Goal: Check status: Check status

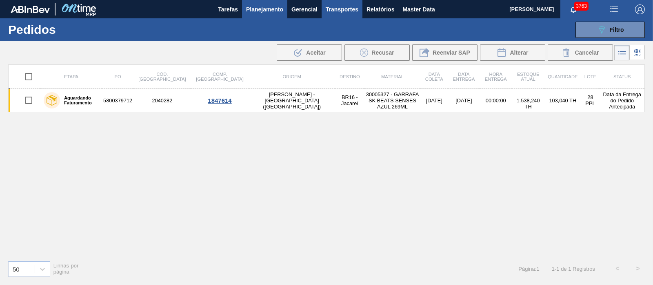
click at [362, 15] on button "Transportes" at bounding box center [342, 9] width 41 height 18
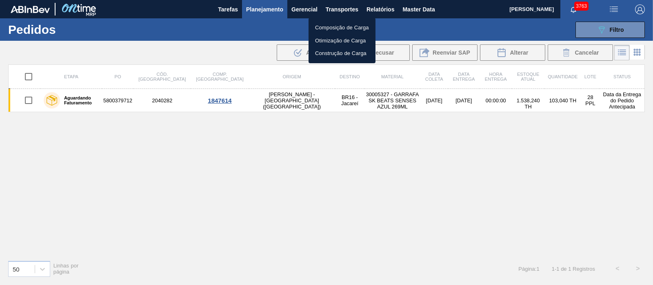
click at [371, 10] on div at bounding box center [326, 142] width 653 height 285
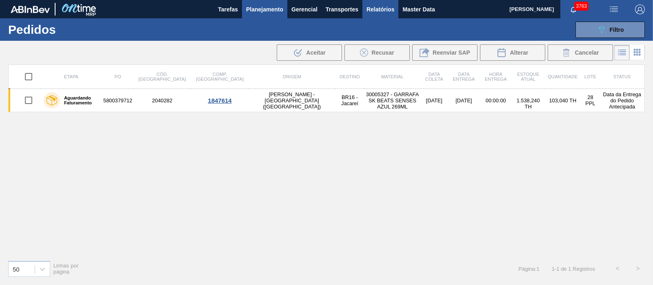
click at [373, 11] on span "Relatórios" at bounding box center [381, 9] width 28 height 10
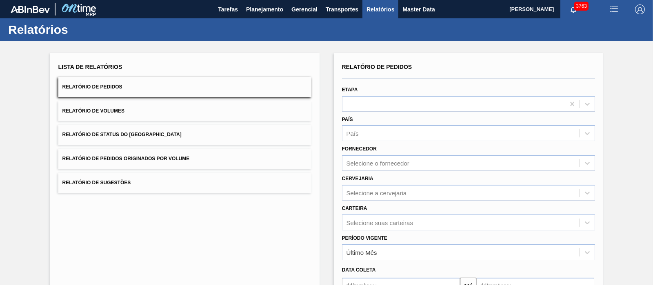
click at [144, 166] on button "Relatório de Pedidos Originados por Volume" at bounding box center [184, 159] width 253 height 20
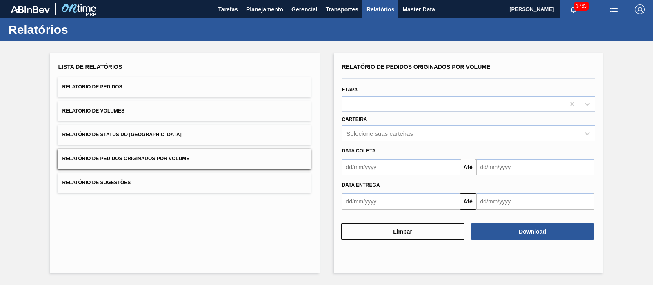
click at [372, 143] on div "Data coleta" at bounding box center [469, 150] width 260 height 14
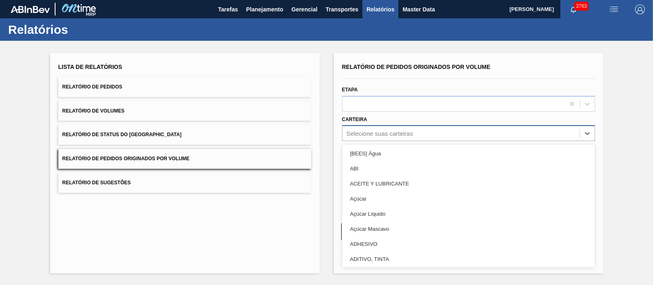
click at [379, 135] on div "Selecione suas carteiras" at bounding box center [380, 133] width 67 height 7
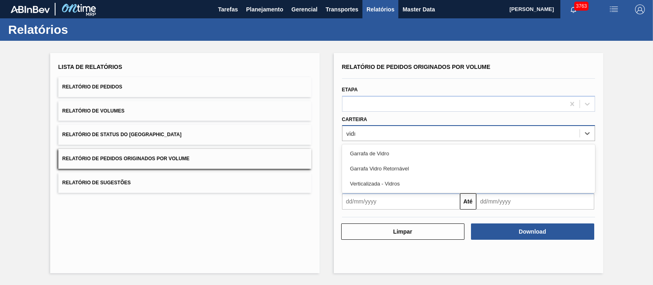
type input "vidro"
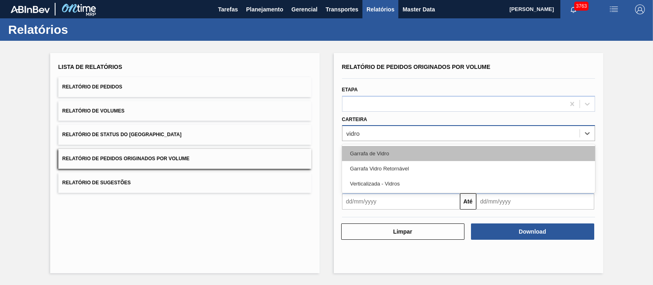
click at [376, 152] on div "Garrafa de Vidro" at bounding box center [468, 153] width 253 height 15
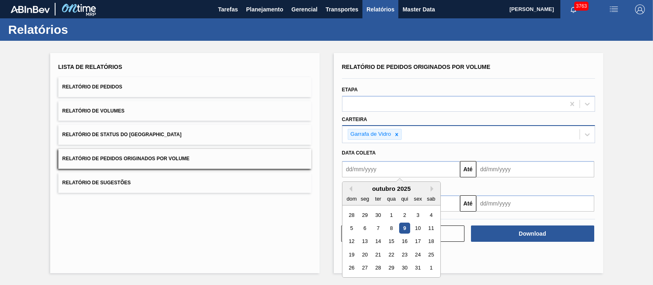
click at [377, 171] on input "text" at bounding box center [401, 169] width 118 height 16
click at [348, 187] on button "Previous Month" at bounding box center [350, 189] width 6 height 6
click at [367, 212] on div "1" at bounding box center [364, 215] width 11 height 11
type input "[DATE]"
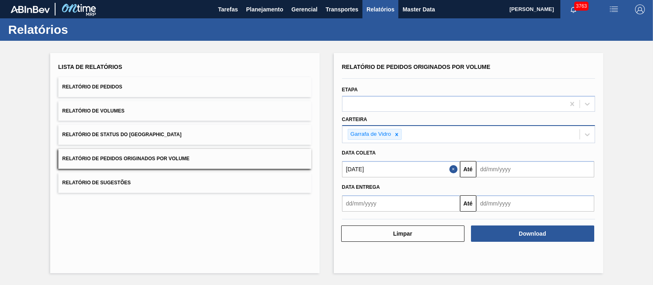
click at [498, 169] on input "text" at bounding box center [535, 169] width 118 height 16
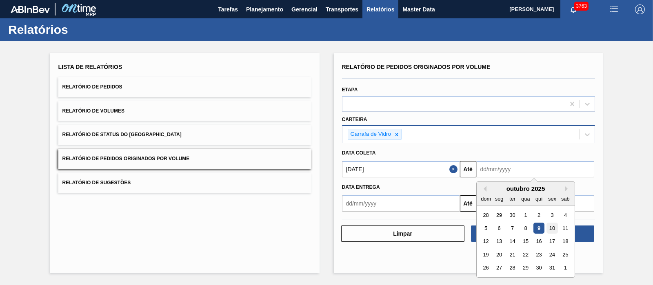
click at [551, 230] on div "10" at bounding box center [552, 228] width 11 height 11
type input "[DATE]"
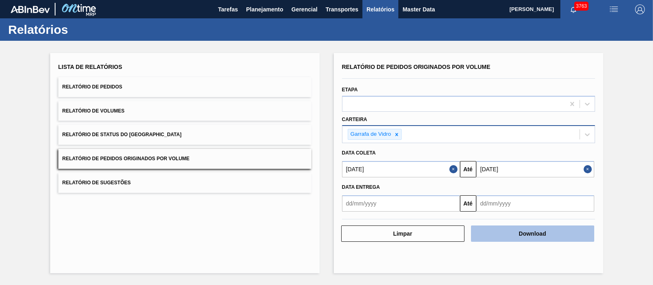
click at [541, 235] on button "Download" at bounding box center [532, 234] width 123 height 16
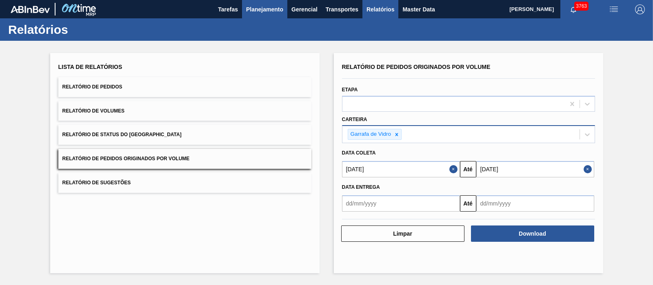
click at [272, 14] on button "Planejamento" at bounding box center [264, 9] width 45 height 18
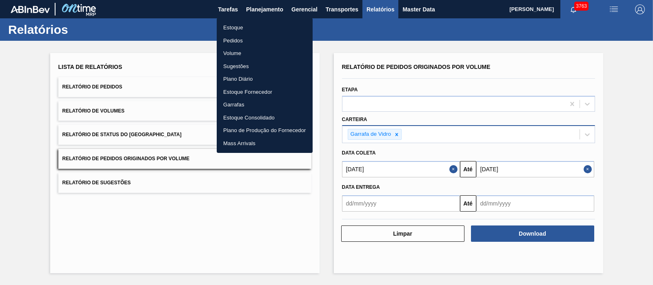
click at [235, 40] on li "Pedidos" at bounding box center [265, 40] width 96 height 13
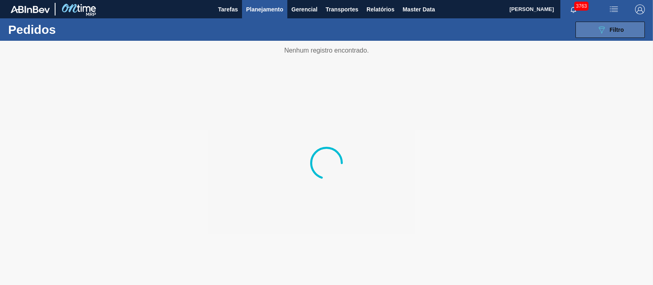
click at [636, 36] on button "089F7B8B-B2A5-4AFE-B5C0-19BA573D28AC Filtro" at bounding box center [610, 30] width 69 height 16
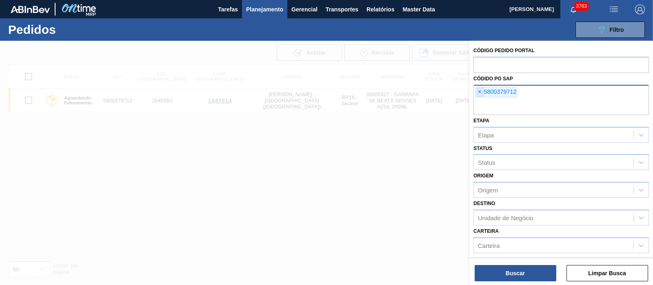
click at [482, 93] on span "×" at bounding box center [480, 92] width 8 height 10
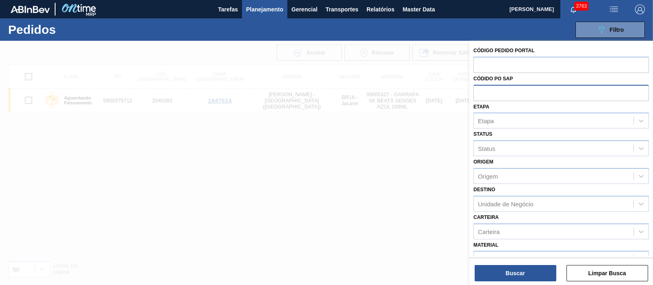
paste input "text"
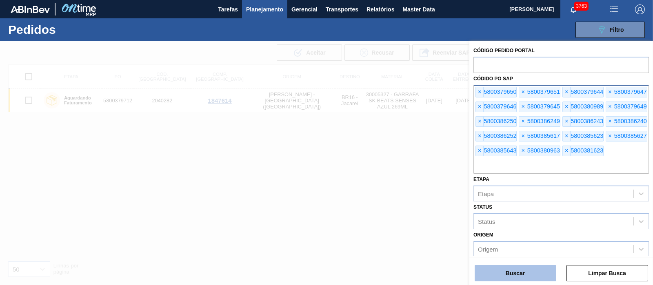
click at [507, 279] on button "Buscar" at bounding box center [516, 273] width 82 height 16
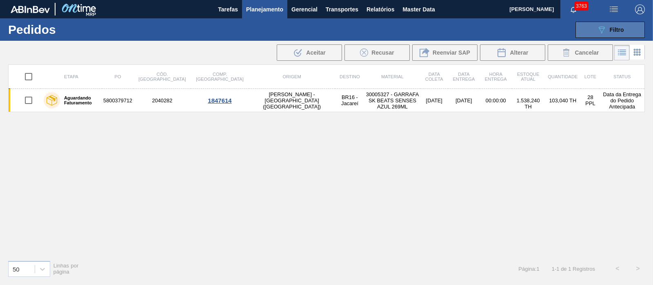
click at [591, 35] on button "089F7B8B-B2A5-4AFE-B5C0-19BA573D28AC Filtro" at bounding box center [610, 30] width 69 height 16
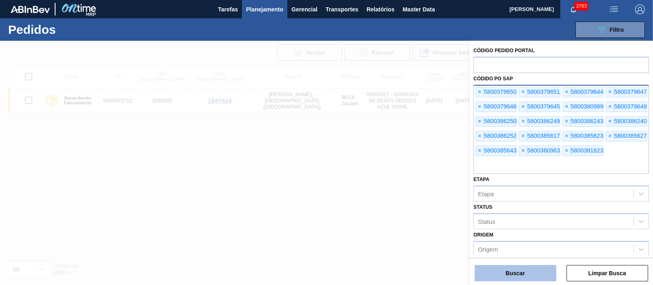
click at [508, 275] on button "Buscar" at bounding box center [516, 273] width 82 height 16
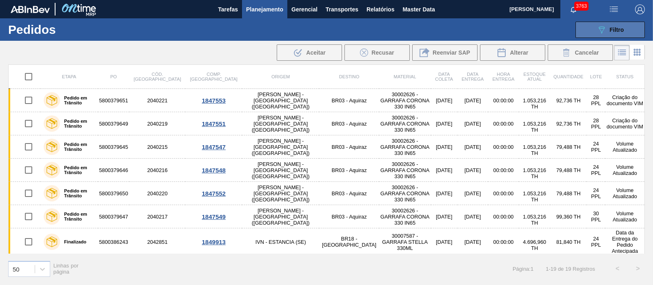
click at [629, 31] on button "089F7B8B-B2A5-4AFE-B5C0-19BA573D28AC Filtro" at bounding box center [610, 30] width 69 height 16
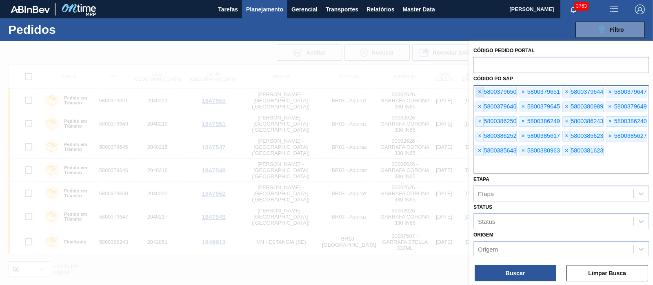
click at [482, 89] on span "×" at bounding box center [480, 92] width 8 height 10
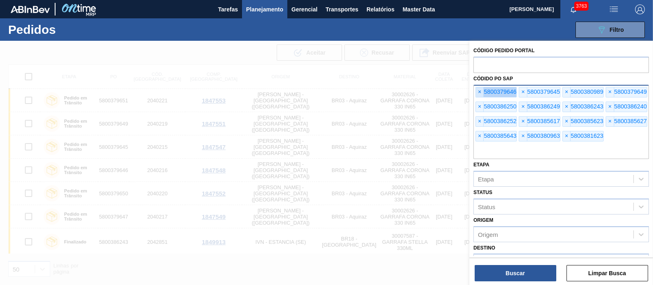
click at [482, 89] on span "×" at bounding box center [480, 92] width 8 height 10
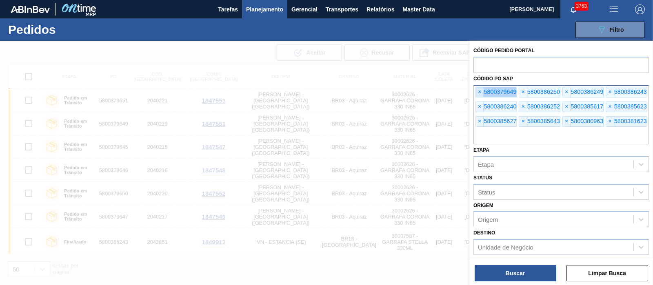
click at [482, 89] on span "×" at bounding box center [480, 92] width 8 height 10
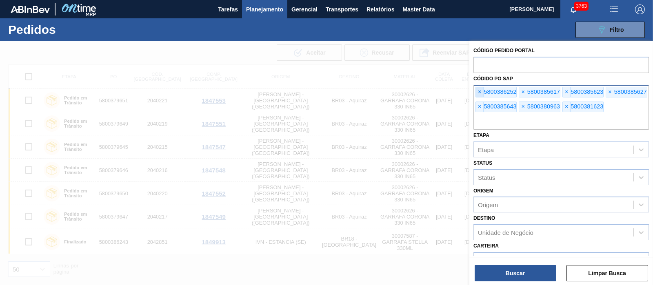
click at [482, 89] on span "×" at bounding box center [480, 92] width 8 height 10
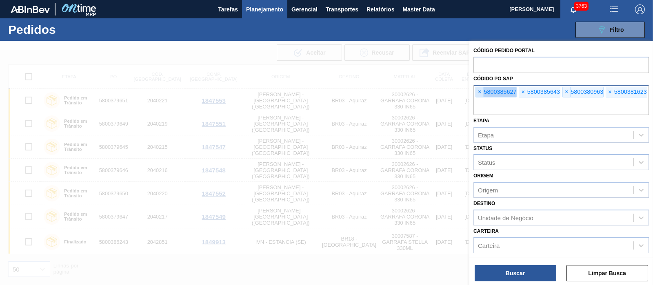
click at [482, 89] on span "×" at bounding box center [480, 92] width 8 height 10
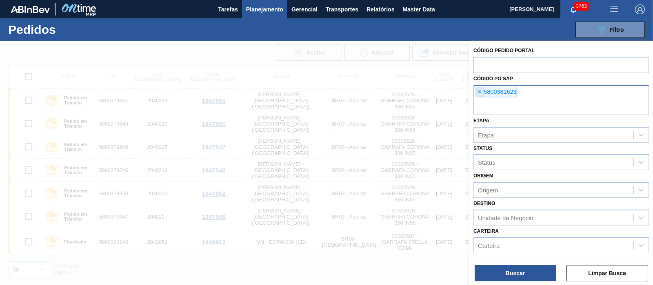
click at [480, 92] on span "×" at bounding box center [480, 92] width 8 height 10
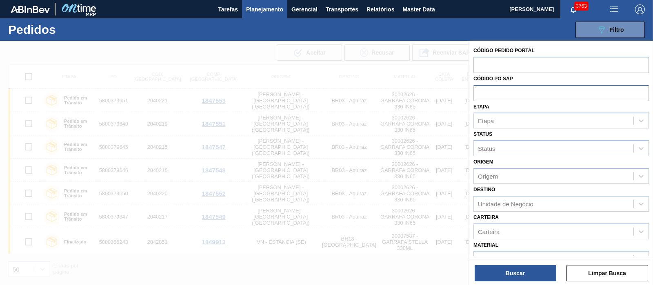
click at [480, 92] on input "text" at bounding box center [562, 93] width 176 height 16
paste input "text"
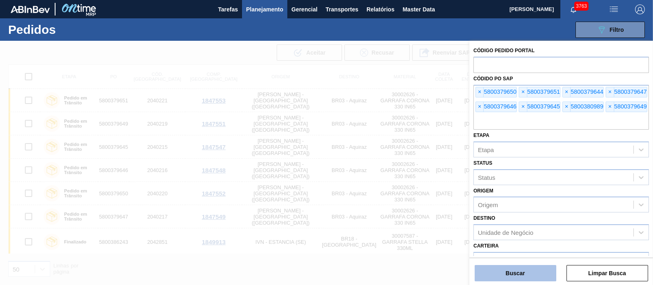
click at [527, 272] on button "Buscar" at bounding box center [516, 273] width 82 height 16
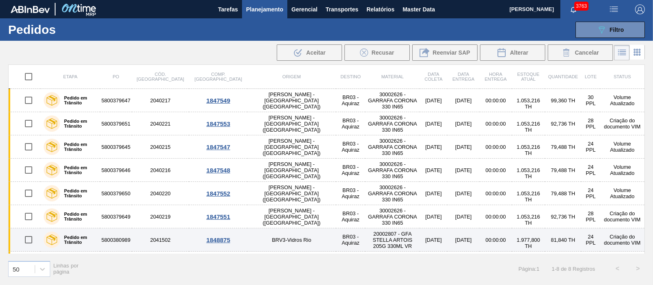
scroll to position [20, 0]
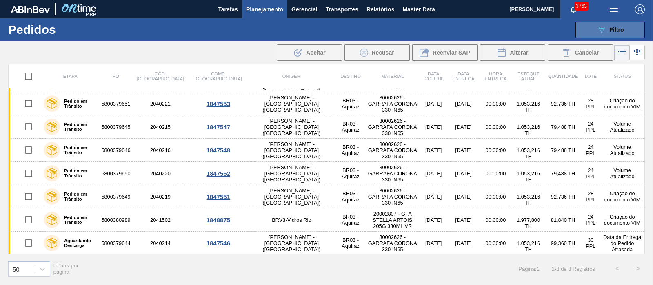
click at [600, 33] on icon "089F7B8B-B2A5-4AFE-B5C0-19BA573D28AC" at bounding box center [602, 30] width 10 height 10
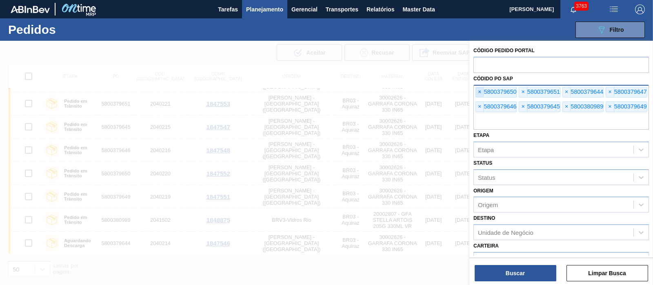
click at [482, 87] on span "×" at bounding box center [480, 92] width 8 height 10
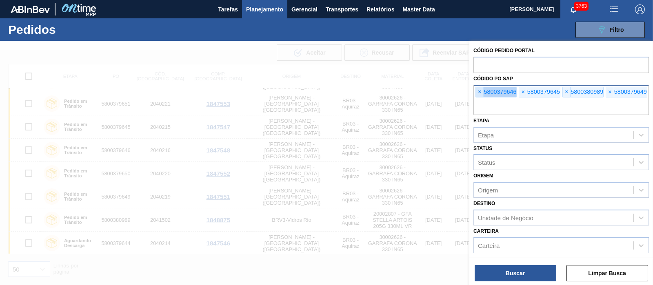
click at [482, 87] on span "×" at bounding box center [480, 92] width 8 height 10
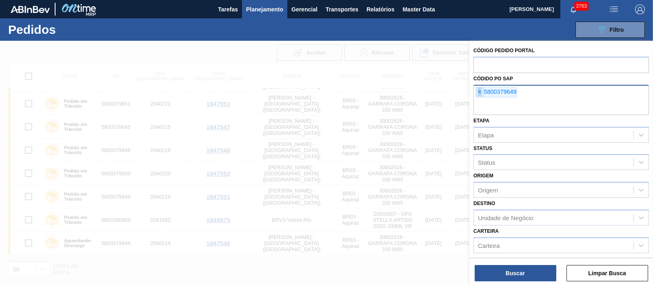
click at [482, 87] on span "×" at bounding box center [480, 92] width 8 height 10
click at [482, 100] on input "text" at bounding box center [562, 108] width 176 height 16
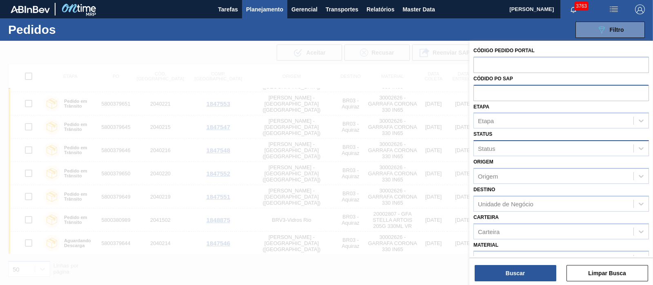
paste input "text"
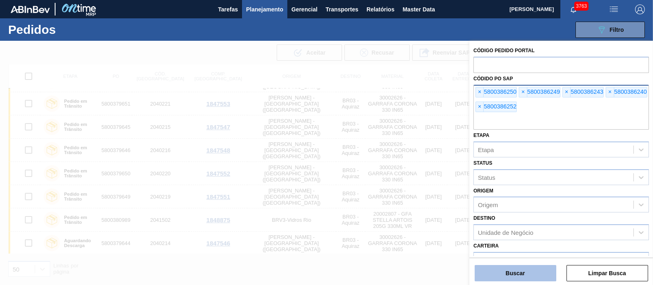
click at [521, 272] on button "Buscar" at bounding box center [516, 273] width 82 height 16
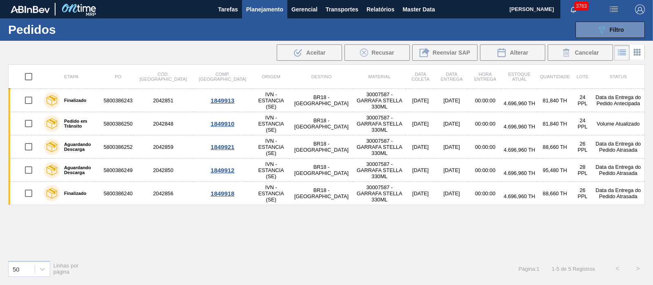
scroll to position [0, 0]
click at [627, 36] on button "089F7B8B-B2A5-4AFE-B5C0-19BA573D28AC Filtro" at bounding box center [610, 30] width 69 height 16
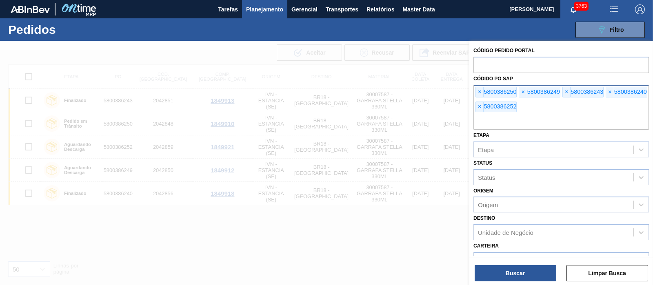
click at [475, 89] on div "× 5800386250 × 5800386249 × 5800386243 × 5800386240 × 5800386252" at bounding box center [562, 107] width 176 height 45
drag, startPoint x: 475, startPoint y: 89, endPoint x: 479, endPoint y: 89, distance: 4.6
click at [478, 89] on div "× 5800386250 × 5800386249 × 5800386243 × 5800386240 × 5800386252" at bounding box center [562, 107] width 176 height 45
click at [480, 89] on span "×" at bounding box center [480, 92] width 8 height 10
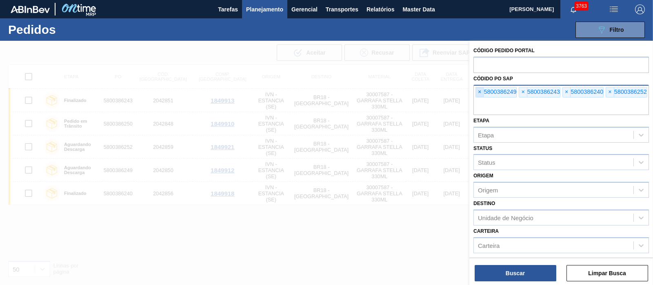
click at [480, 89] on span "×" at bounding box center [480, 92] width 8 height 10
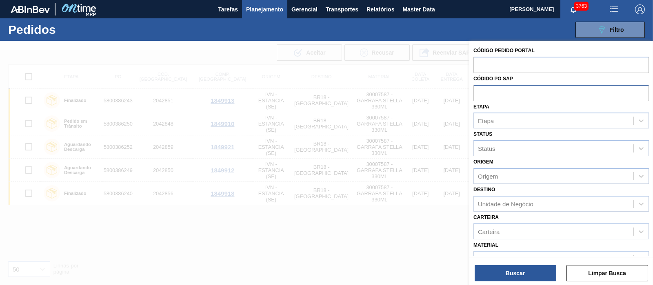
click at [478, 89] on input "text" at bounding box center [562, 93] width 176 height 16
paste input "text"
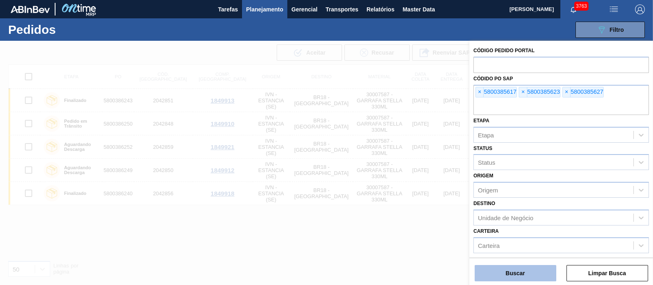
click at [529, 274] on button "Buscar" at bounding box center [516, 273] width 82 height 16
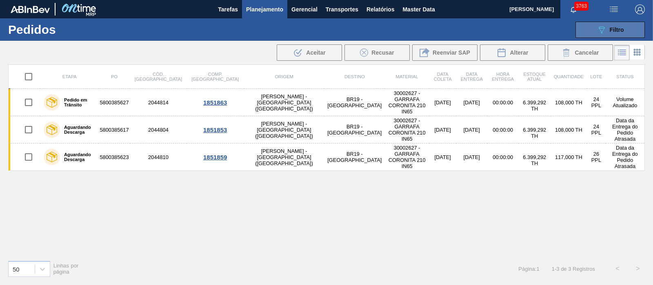
click at [624, 29] on button "089F7B8B-B2A5-4AFE-B5C0-19BA573D28AC Filtro" at bounding box center [610, 30] width 69 height 16
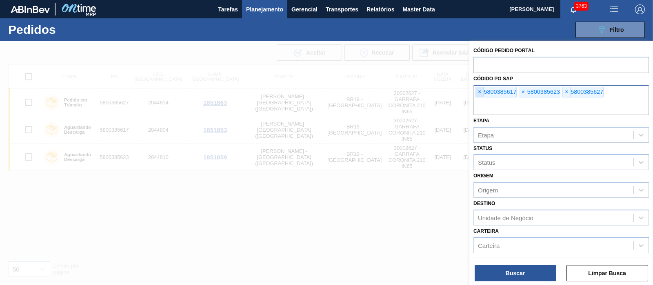
click at [482, 89] on span "×" at bounding box center [480, 92] width 8 height 10
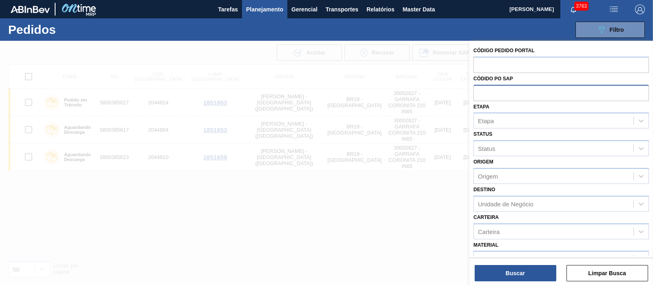
click at [482, 89] on input "text" at bounding box center [562, 93] width 176 height 16
paste input "text"
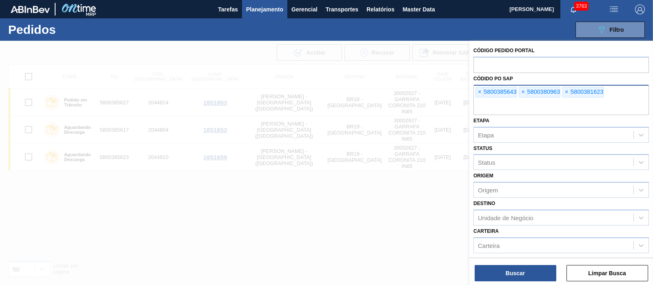
click at [527, 258] on div "Buscar Limpar Busca" at bounding box center [561, 269] width 184 height 23
click at [525, 273] on button "Buscar" at bounding box center [516, 273] width 82 height 16
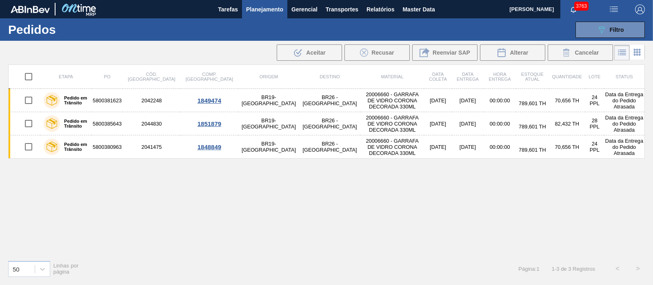
click at [617, 20] on div "089F7B8B-B2A5-4AFE-B5C0-19BA573D28AC Filtro Código Pedido Portal Códido PO SAP …" at bounding box center [388, 30] width 522 height 24
click at [613, 27] on span "Filtro" at bounding box center [617, 30] width 14 height 7
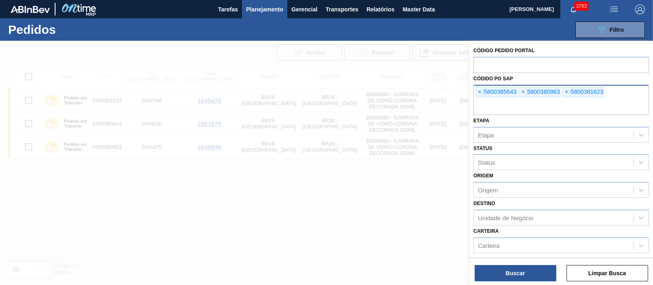
click at [476, 98] on div "× 5800385643 × 5800380963 × 5800381623" at bounding box center [562, 100] width 176 height 30
click at [478, 95] on span "×" at bounding box center [480, 92] width 8 height 10
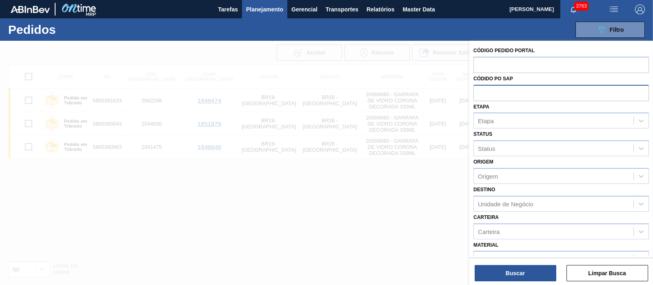
click at [478, 95] on input "text" at bounding box center [562, 93] width 176 height 16
paste input "5800357345"
type input "5800357345"
click at [537, 267] on button "Buscar" at bounding box center [516, 273] width 82 height 16
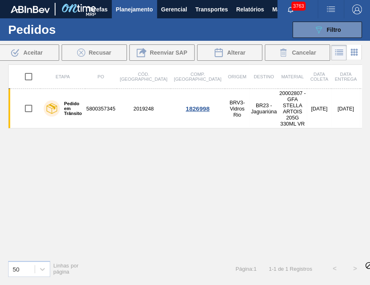
click at [283, 207] on div "Etapa PO Cód. Pedido Comp. Carga Origem Destino Material Data [PERSON_NAME] Dat…" at bounding box center [185, 158] width 354 height 189
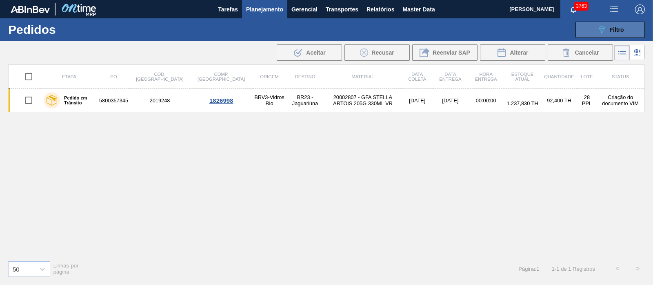
click at [618, 38] on button "089F7B8B-B2A5-4AFE-B5C0-19BA573D28AC Filtro" at bounding box center [610, 30] width 69 height 16
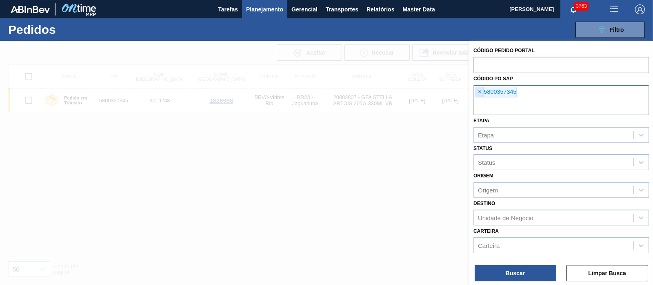
click at [482, 91] on div "× 5800357345" at bounding box center [496, 92] width 41 height 11
click at [482, 91] on span "×" at bounding box center [480, 92] width 8 height 10
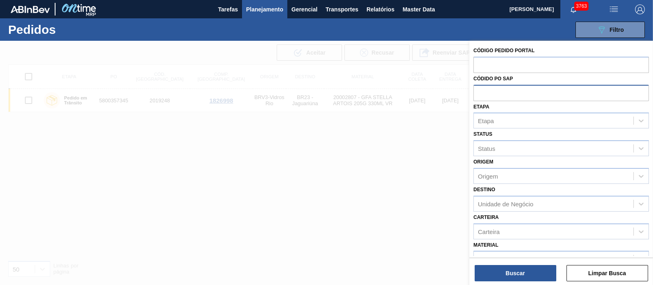
click at [482, 91] on input "text" at bounding box center [562, 93] width 176 height 16
paste input "5800378511"
type input "5800378511"
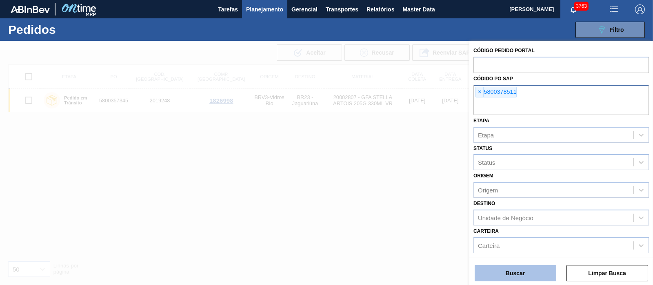
click at [514, 269] on button "Buscar" at bounding box center [516, 273] width 82 height 16
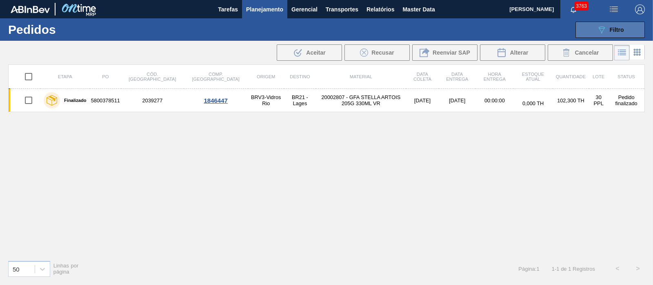
click at [614, 27] on span "Filtro" at bounding box center [617, 30] width 14 height 7
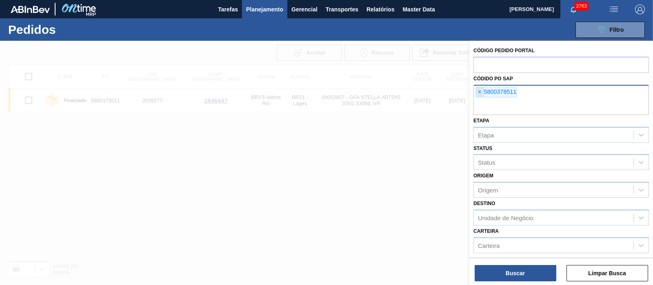
click at [482, 89] on span "×" at bounding box center [480, 92] width 8 height 10
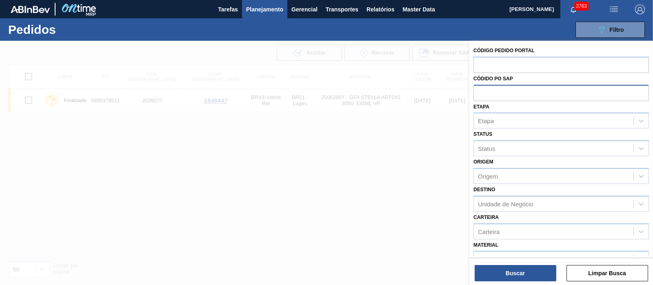
paste input "text"
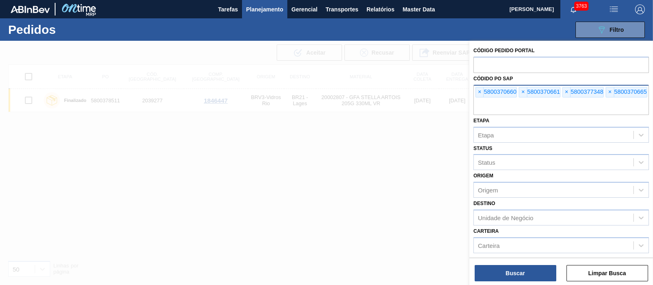
click at [513, 264] on div "Buscar Limpar Busca" at bounding box center [561, 269] width 184 height 23
click at [512, 272] on button "Buscar" at bounding box center [516, 273] width 82 height 16
